Goal: Information Seeking & Learning: Learn about a topic

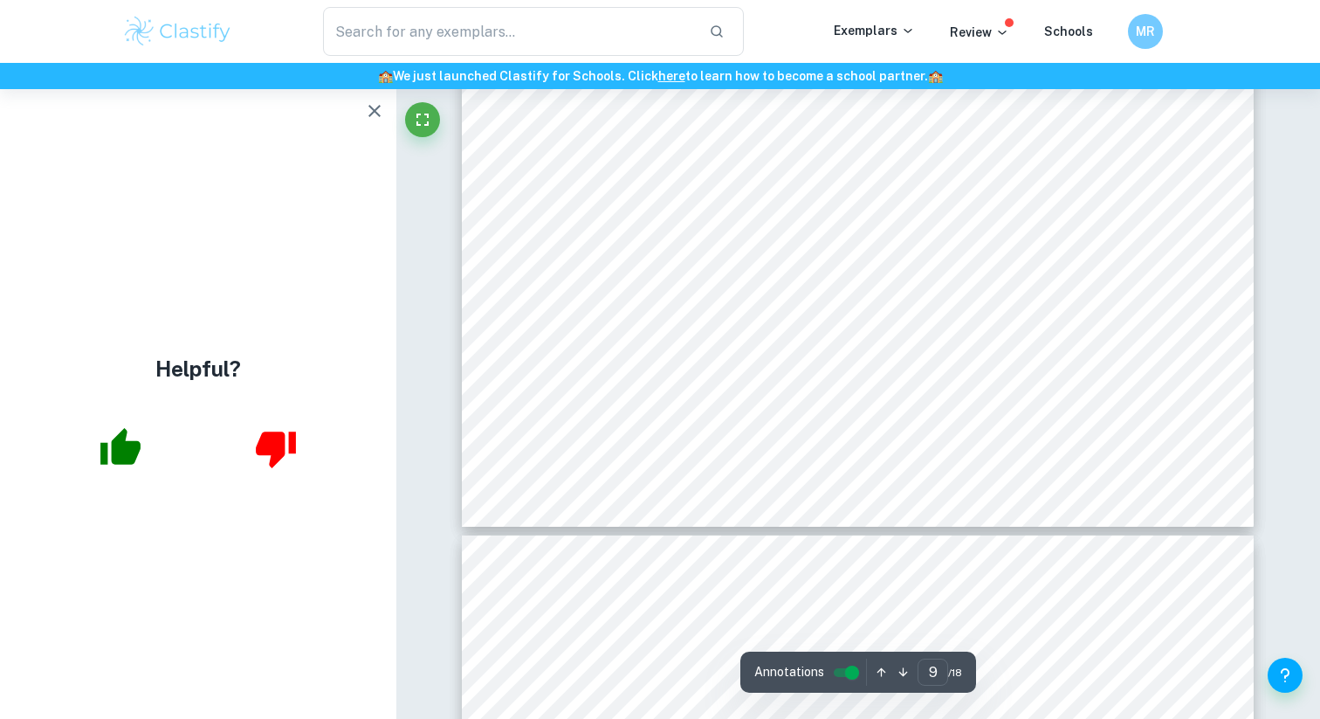
scroll to position [9323, 0]
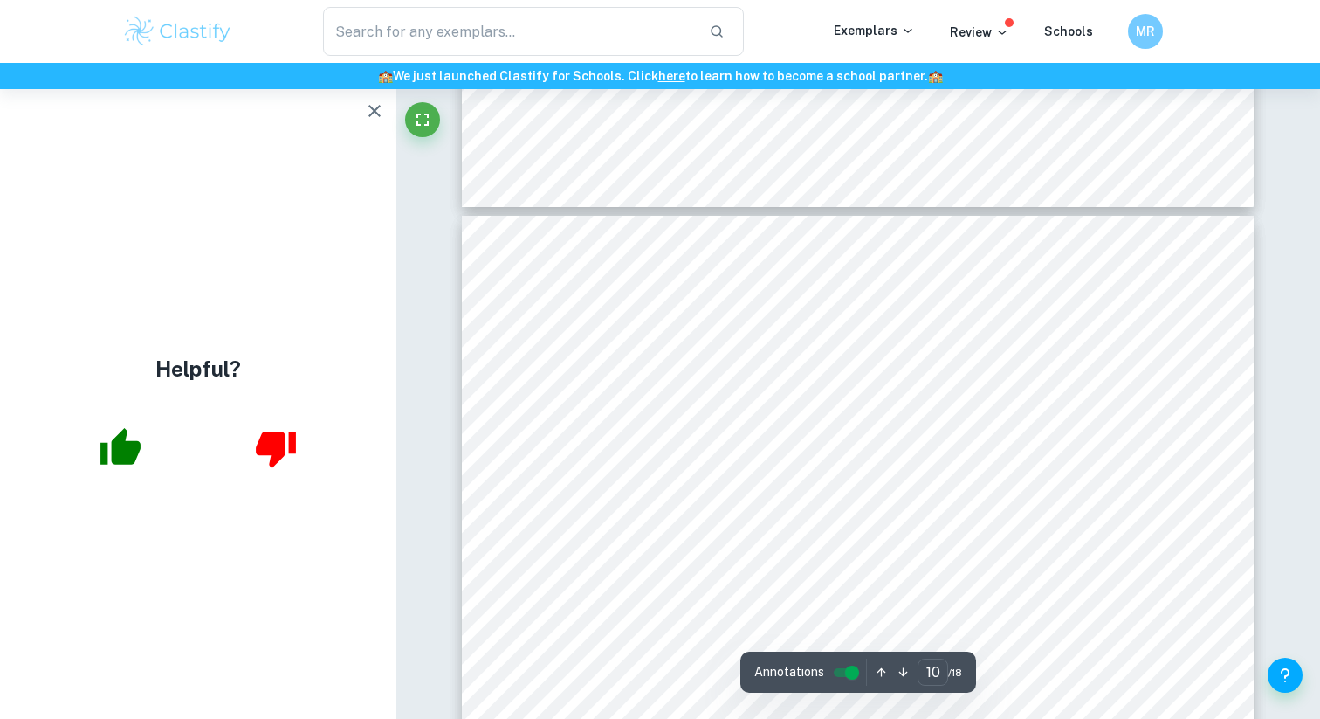
click at [376, 104] on icon "button" at bounding box center [374, 110] width 21 height 21
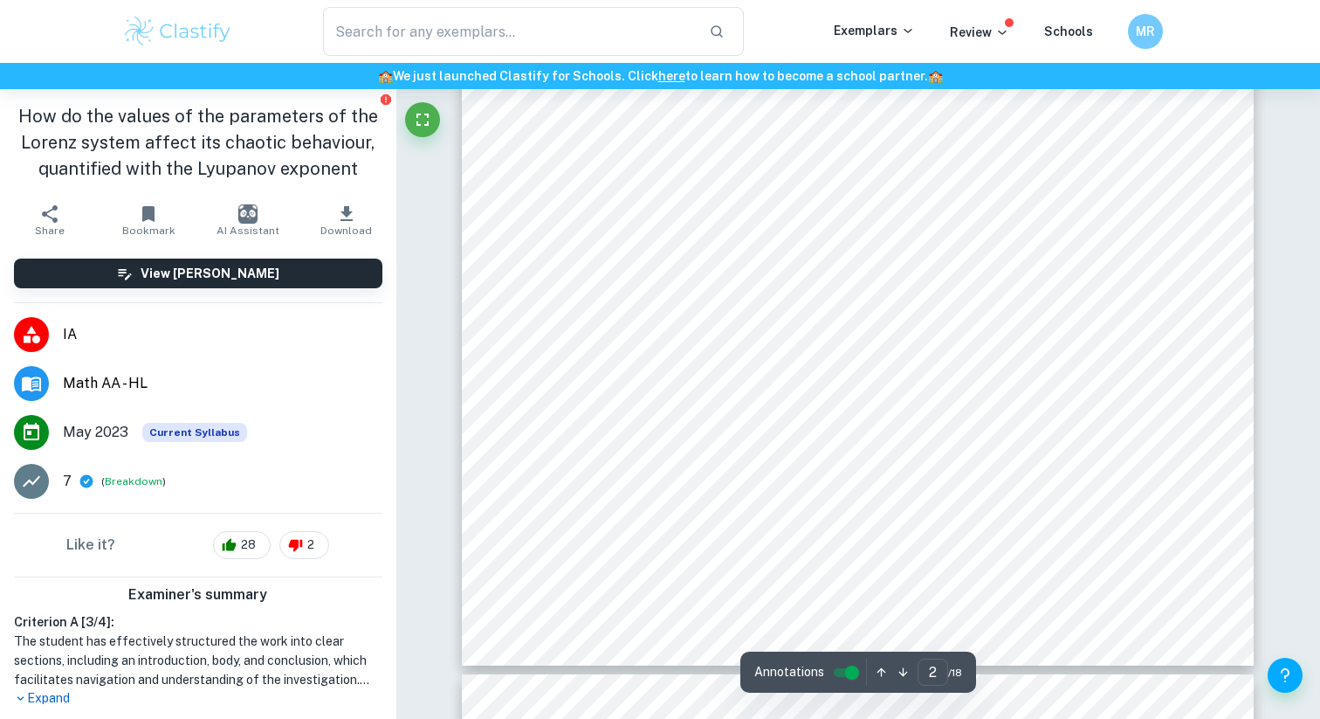
scroll to position [425, 0]
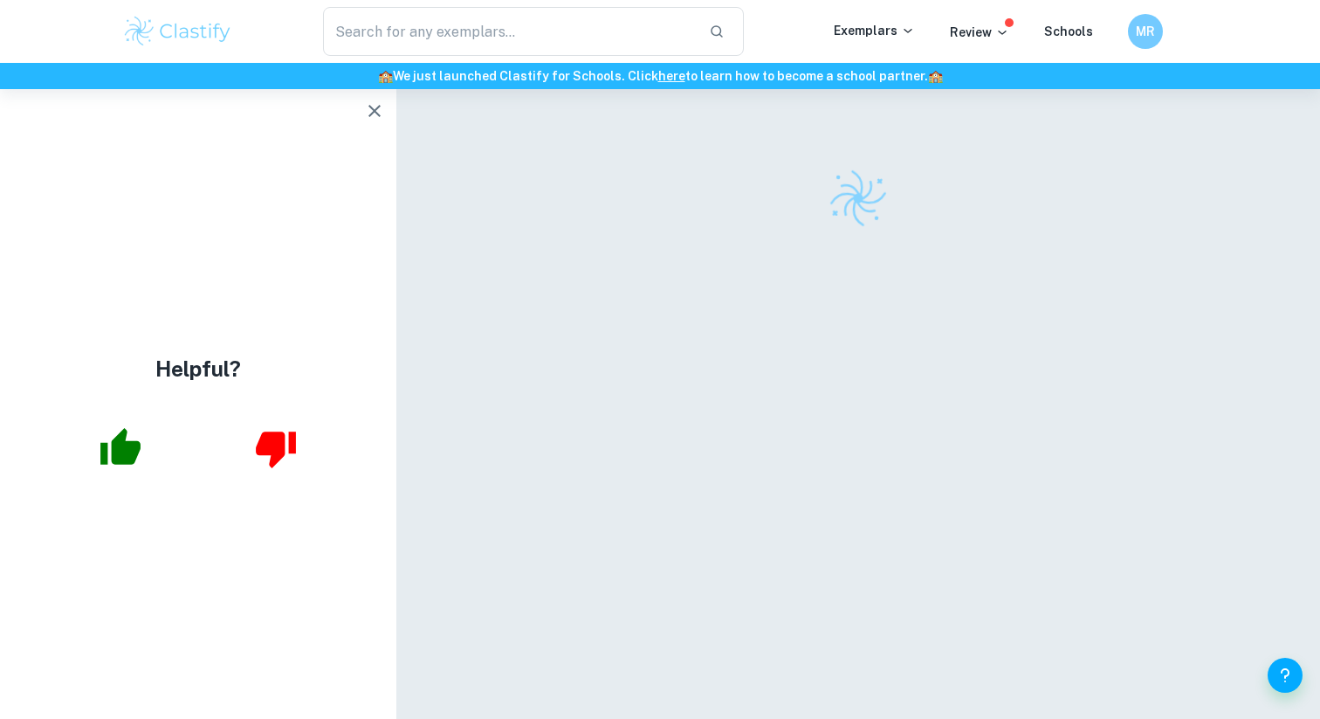
click at [378, 112] on icon "button" at bounding box center [374, 110] width 21 height 21
